Goal: Find specific fact: Find specific fact

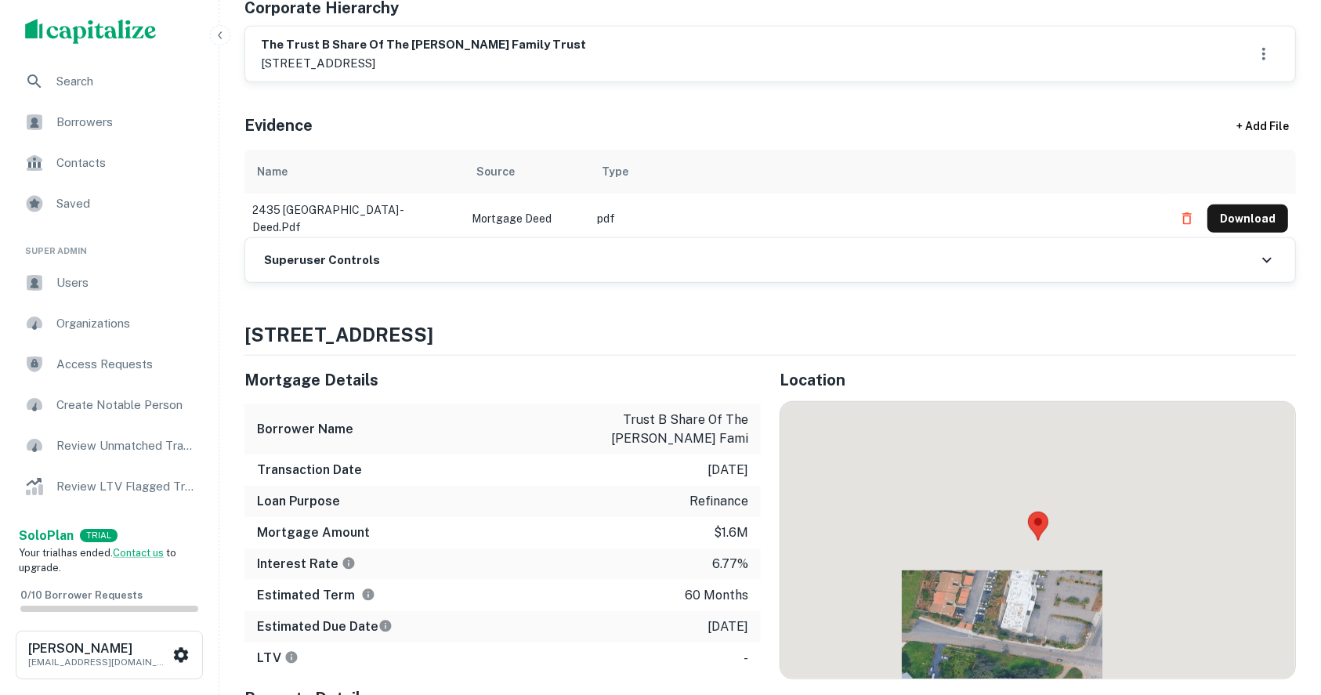
scroll to position [627, 0]
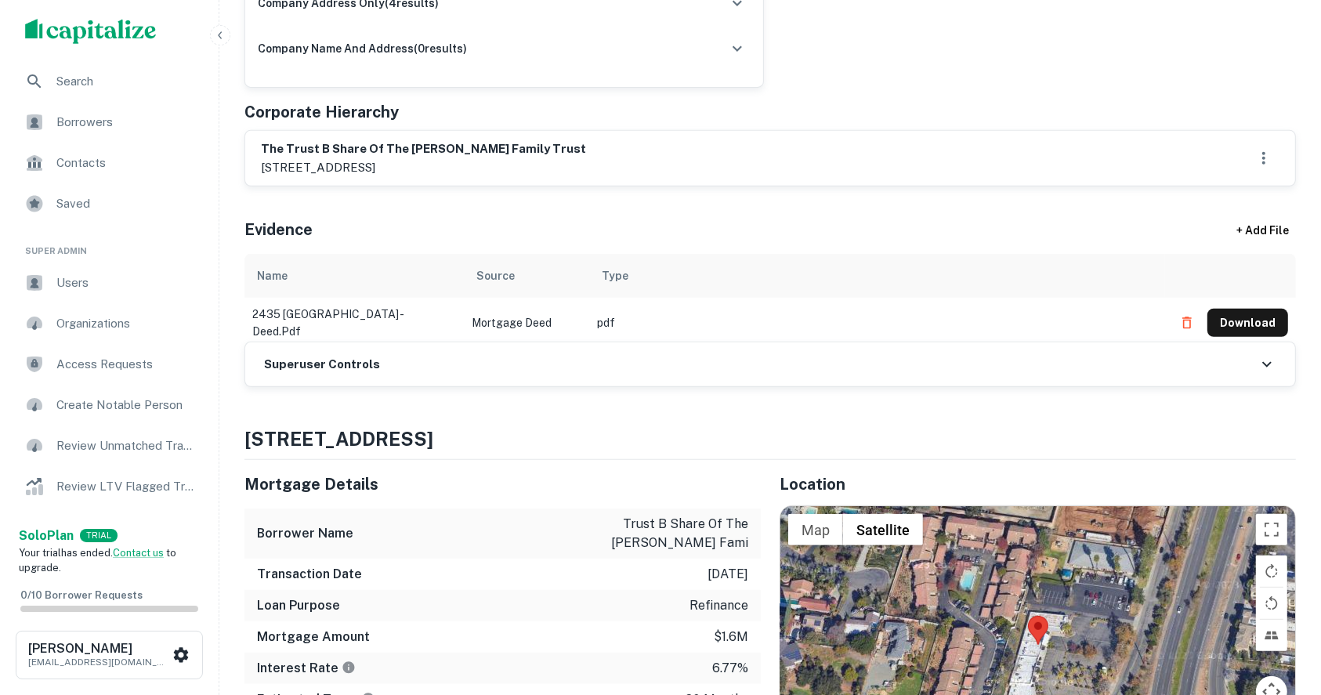
click at [320, 360] on h6 "Superuser Controls" at bounding box center [322, 365] width 116 height 18
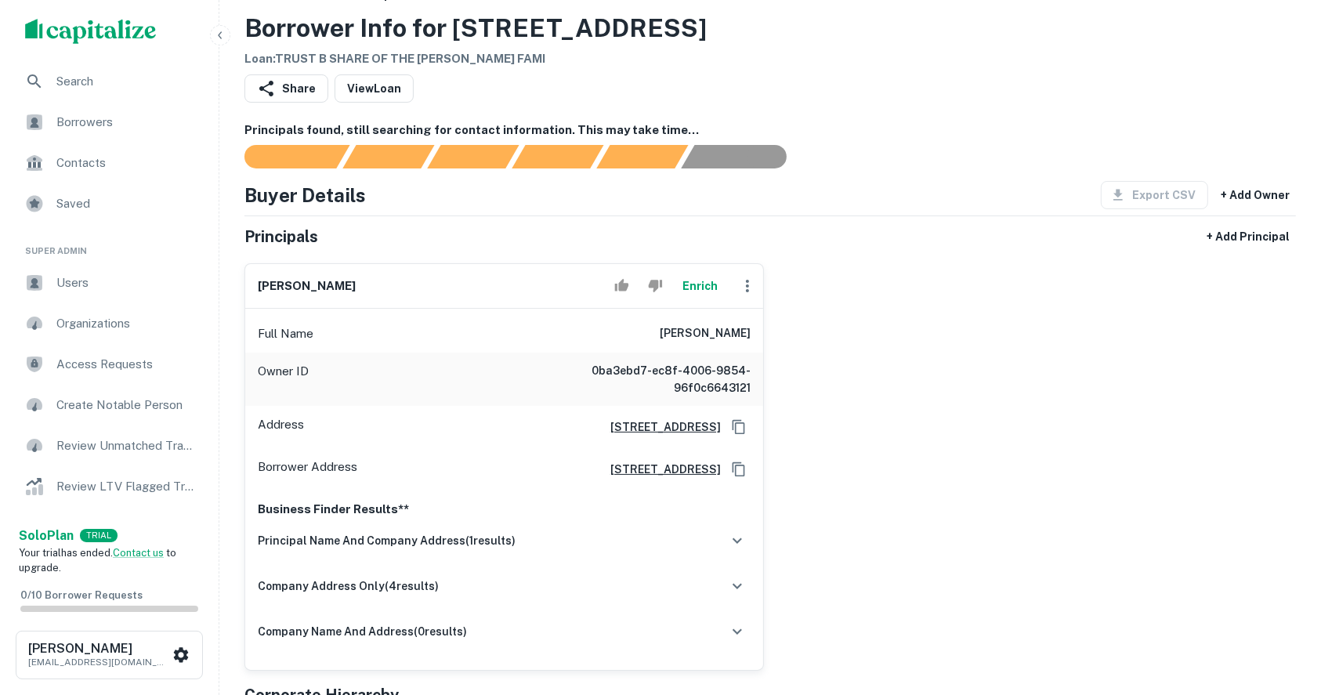
scroll to position [0, 0]
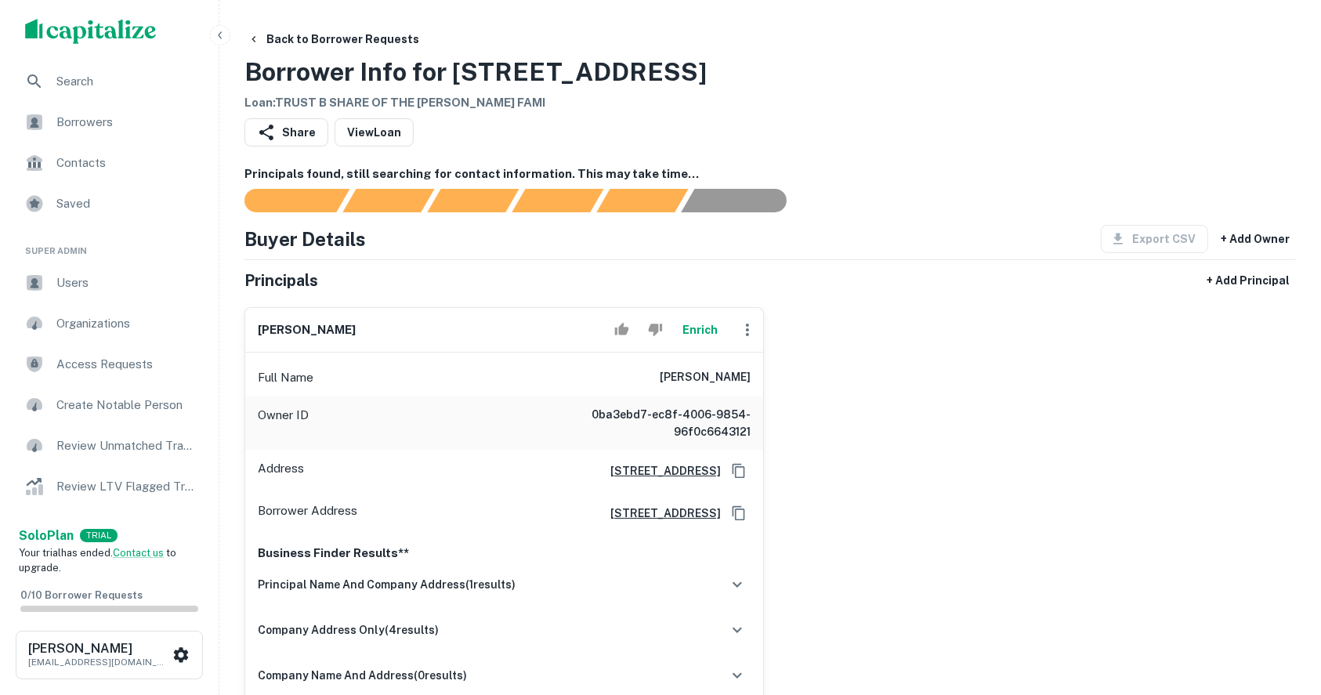
click at [264, 329] on h6 "[PERSON_NAME]" at bounding box center [307, 330] width 98 height 18
copy div "[PERSON_NAME] Enrich"
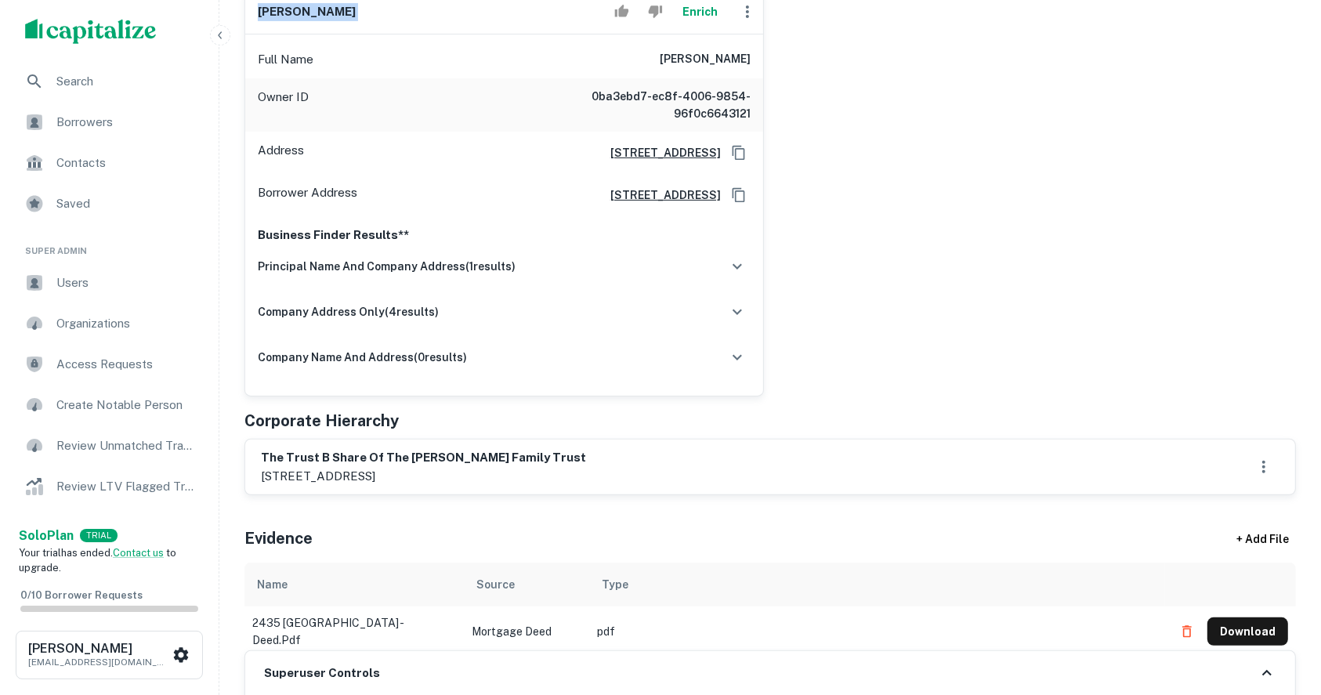
scroll to position [313, 0]
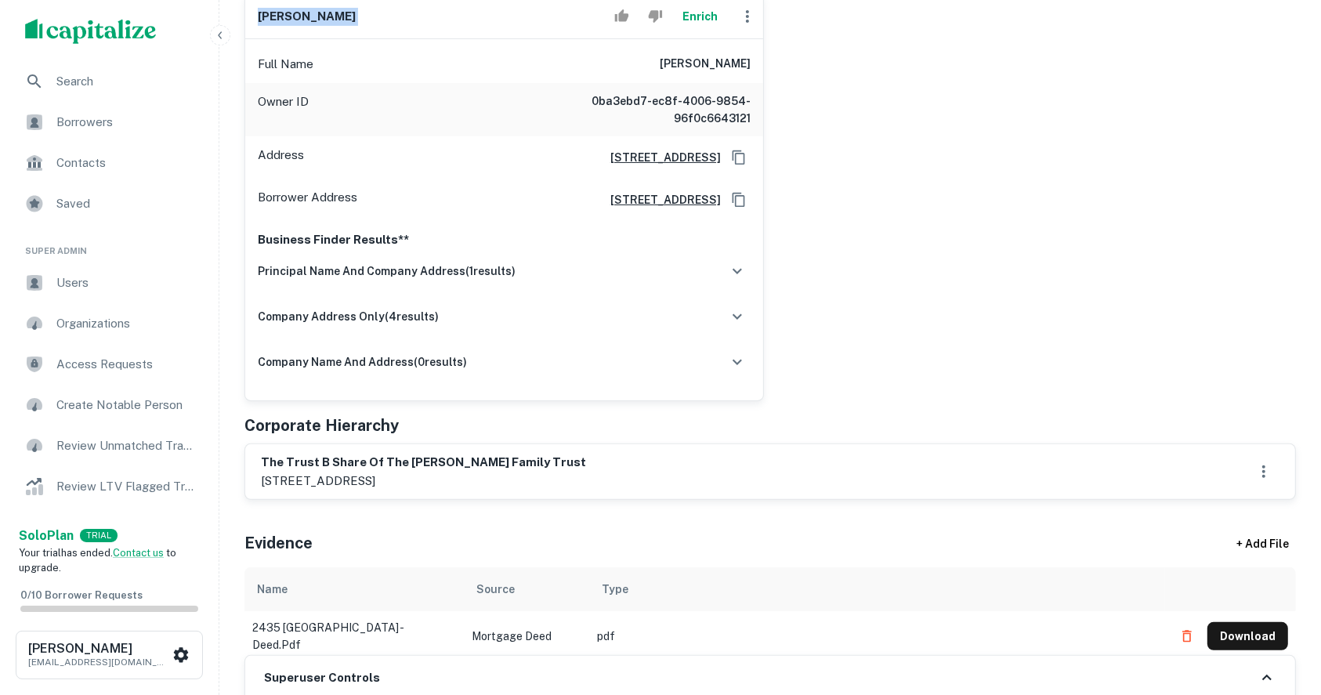
drag, startPoint x: 479, startPoint y: 482, endPoint x: 551, endPoint y: 476, distance: 73.1
click at [551, 476] on p "[STREET_ADDRESS]" at bounding box center [423, 481] width 325 height 19
copy p "escondido, [GEOGRAPHIC_DATA]"
click at [1007, 317] on div "[PERSON_NAME] Full Name [PERSON_NAME] Owner ID 0ba3ebd7-ec8f-4006-9854-96f0c664…" at bounding box center [764, 191] width 1064 height 420
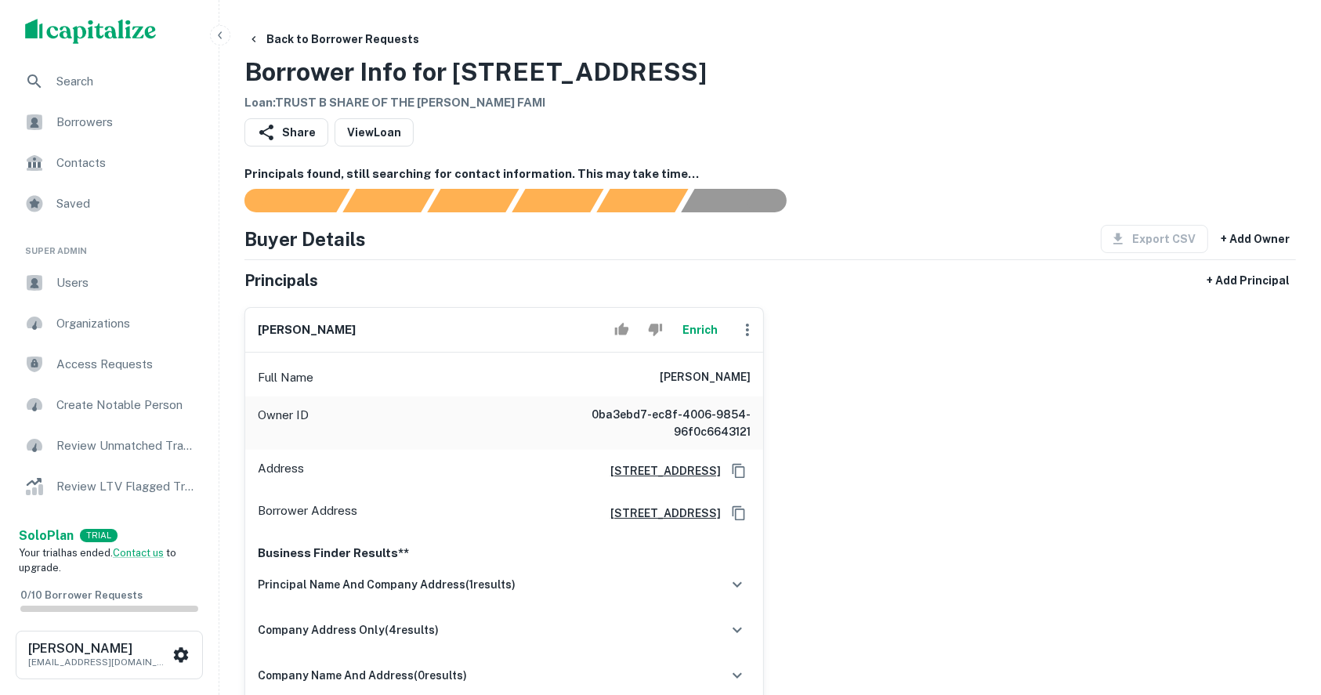
scroll to position [104, 0]
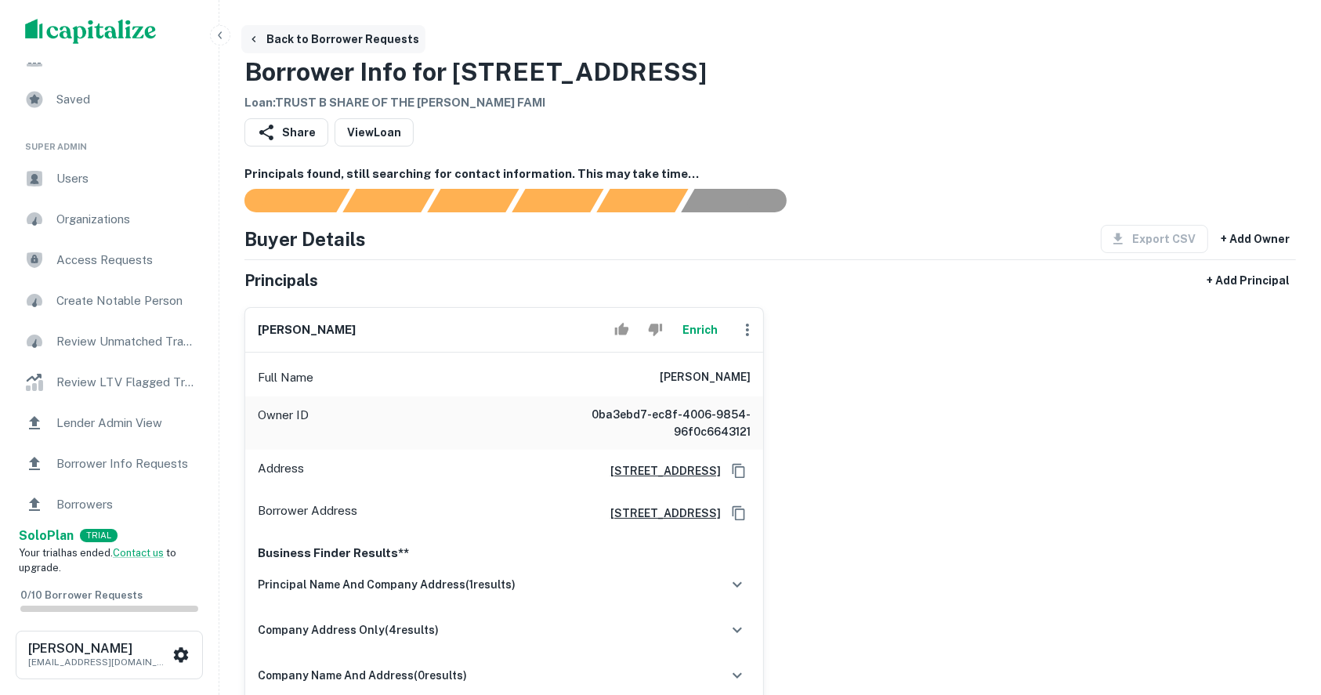
click at [259, 38] on icon "button" at bounding box center [254, 39] width 13 height 13
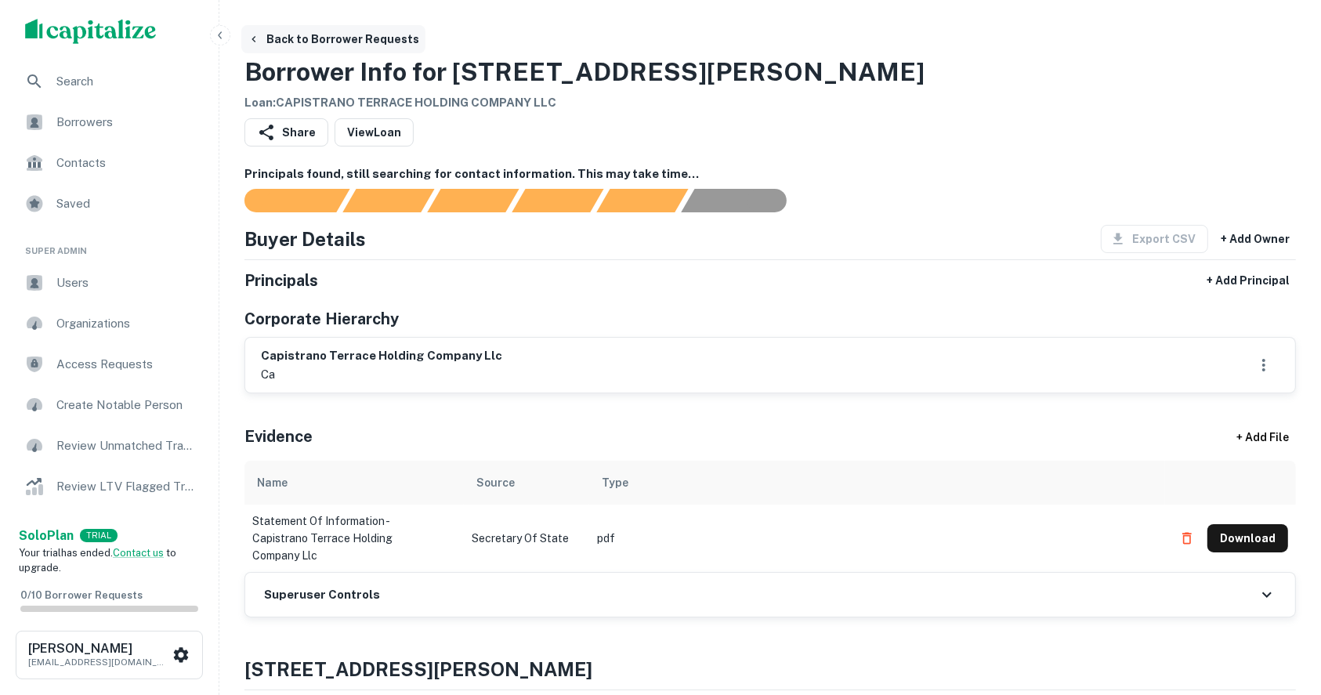
click at [287, 36] on button "Back to Borrower Requests" at bounding box center [333, 39] width 184 height 28
